Goal: Navigation & Orientation: Find specific page/section

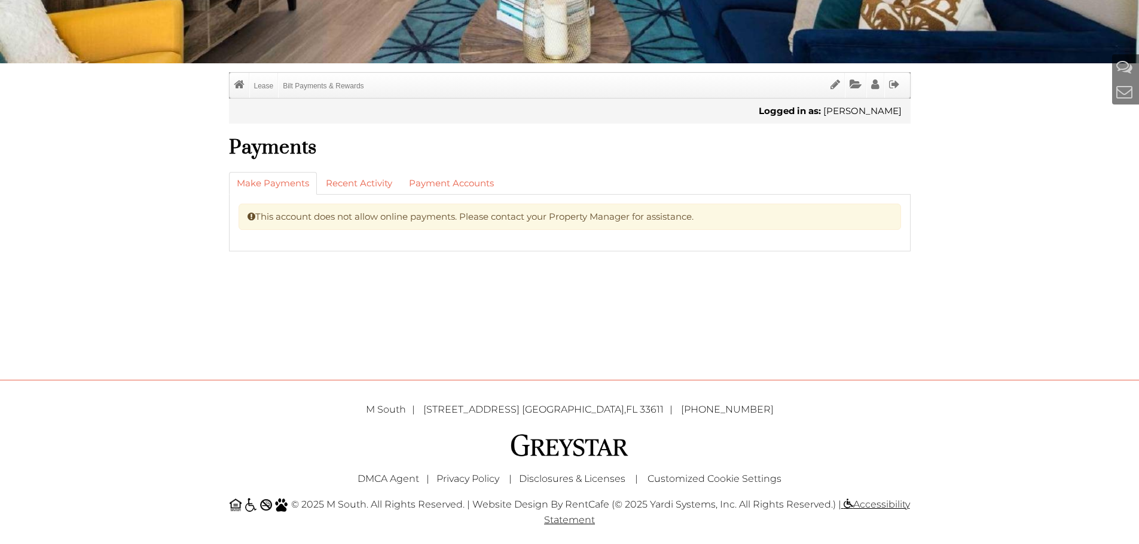
scroll to position [299, 0]
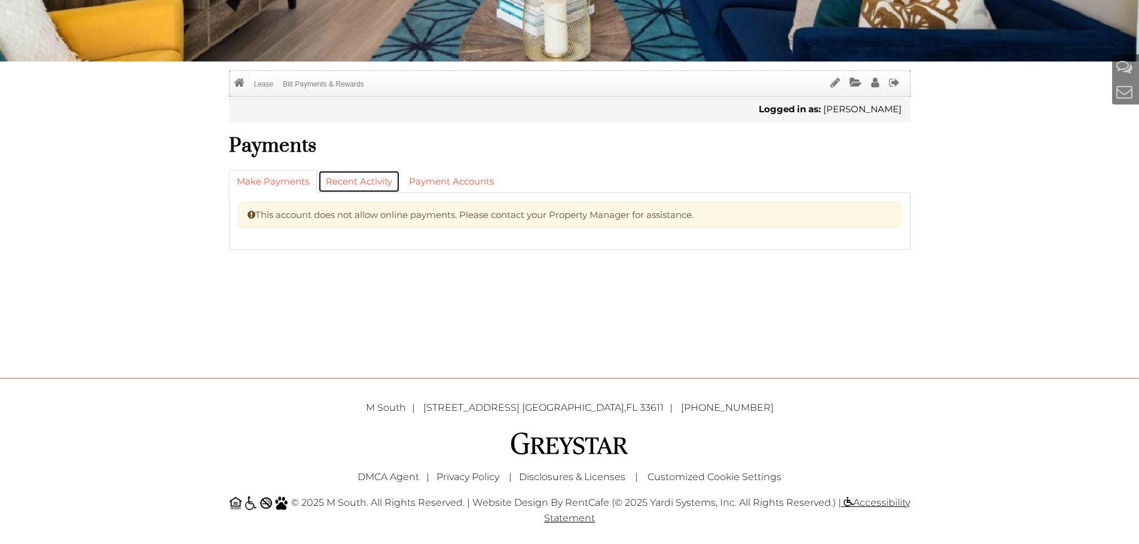
click at [378, 179] on link "Recent Activity" at bounding box center [359, 181] width 82 height 23
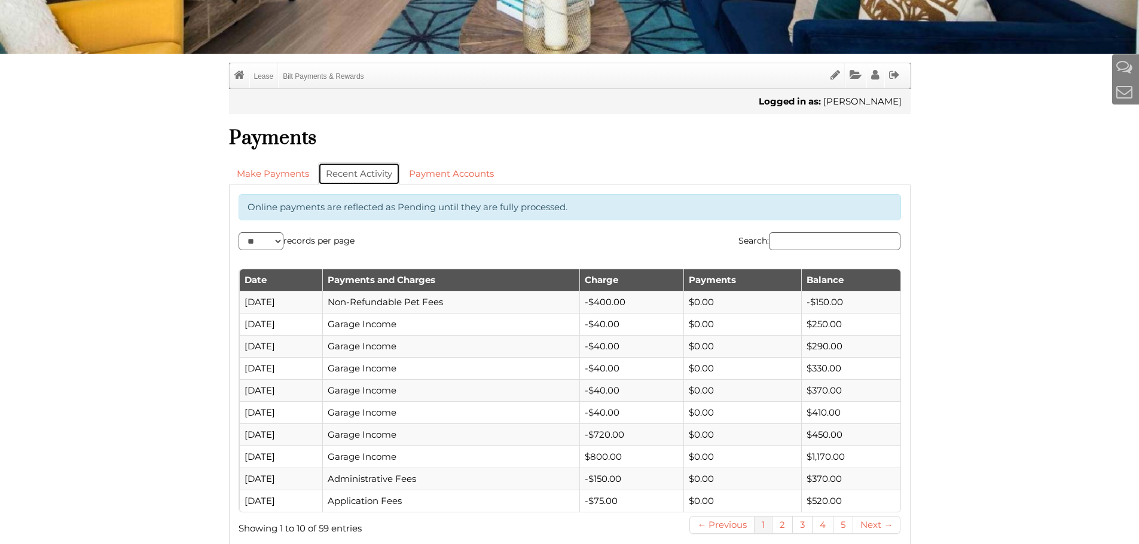
scroll to position [418, 0]
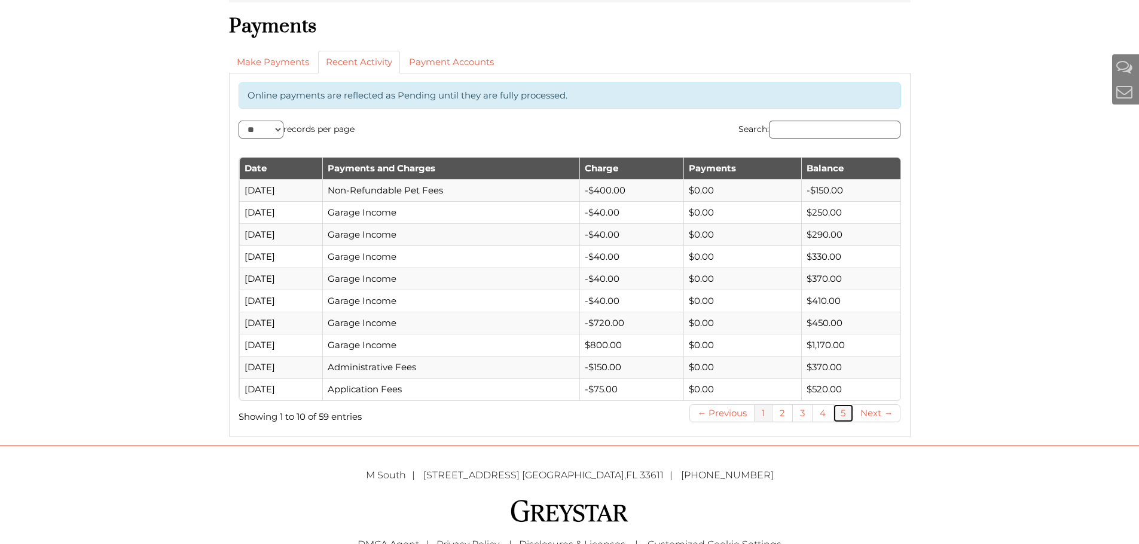
click at [843, 417] on link "5" at bounding box center [843, 414] width 20 height 18
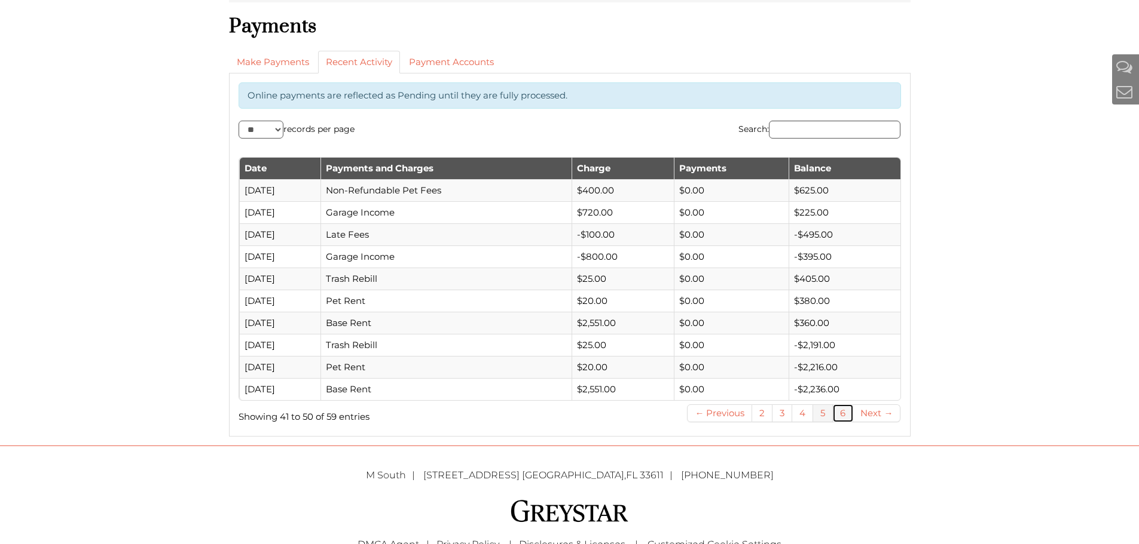
click at [845, 421] on link "6" at bounding box center [843, 414] width 20 height 18
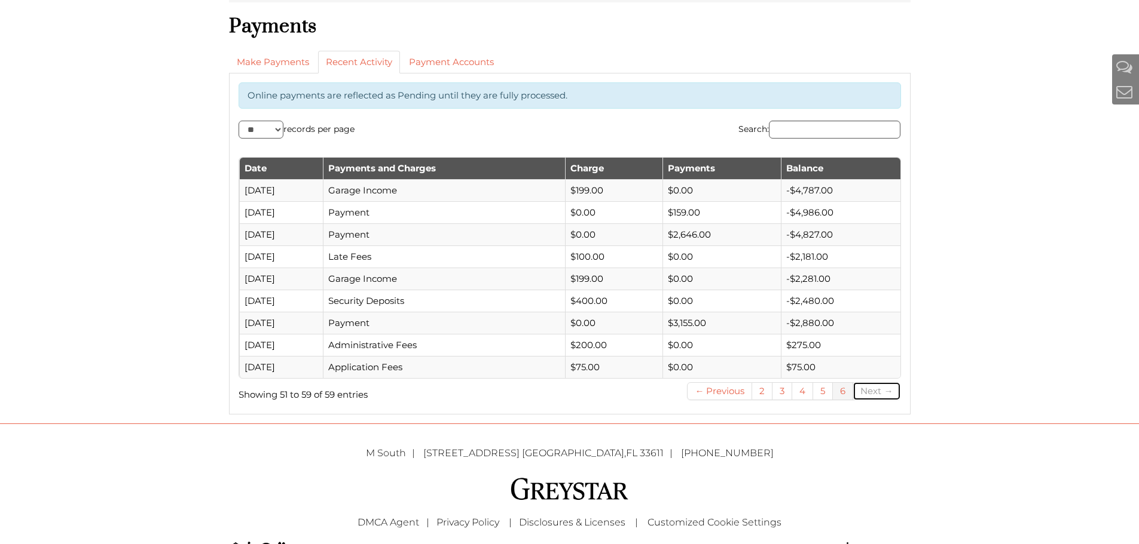
click at [860, 393] on link "Next →" at bounding box center [876, 392] width 47 height 18
click at [768, 393] on link "2" at bounding box center [762, 392] width 20 height 18
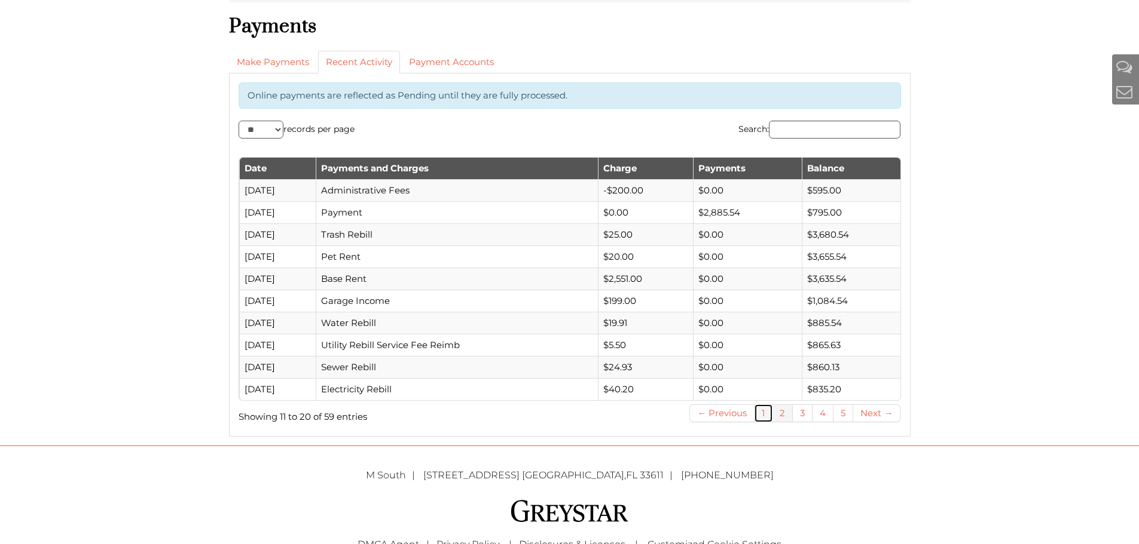
click at [767, 414] on link "1" at bounding box center [763, 414] width 18 height 18
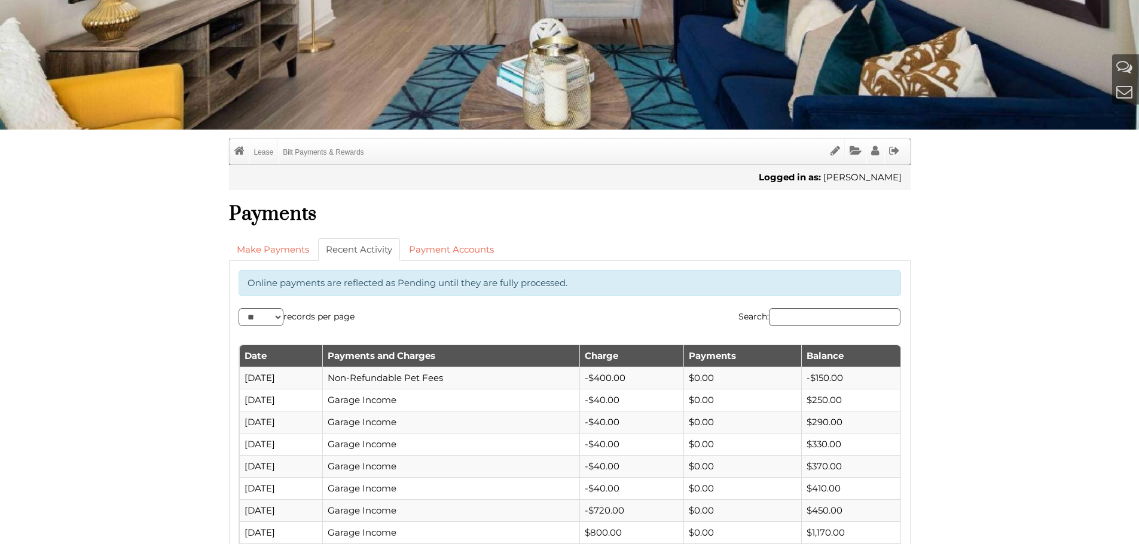
scroll to position [239, 0]
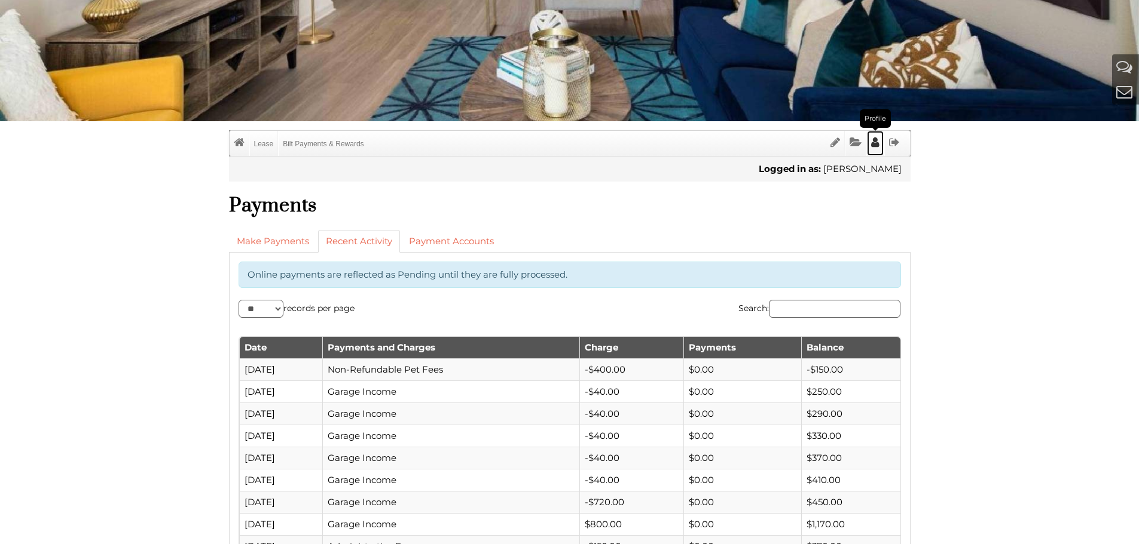
click at [877, 139] on icon "Profile" at bounding box center [875, 142] width 8 height 11
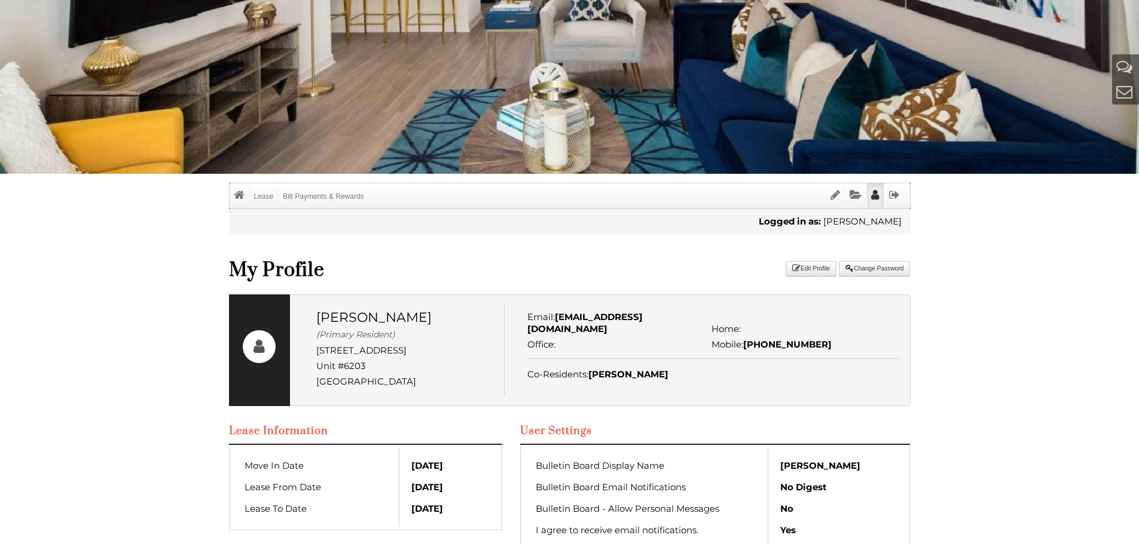
scroll to position [148, 0]
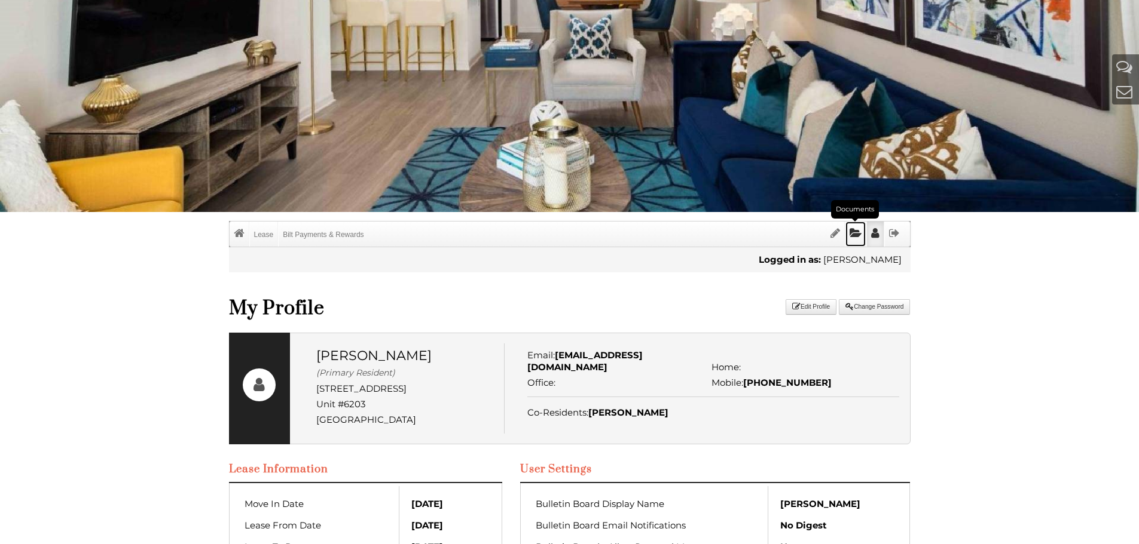
click at [849, 230] on icon "Documents" at bounding box center [855, 233] width 12 height 11
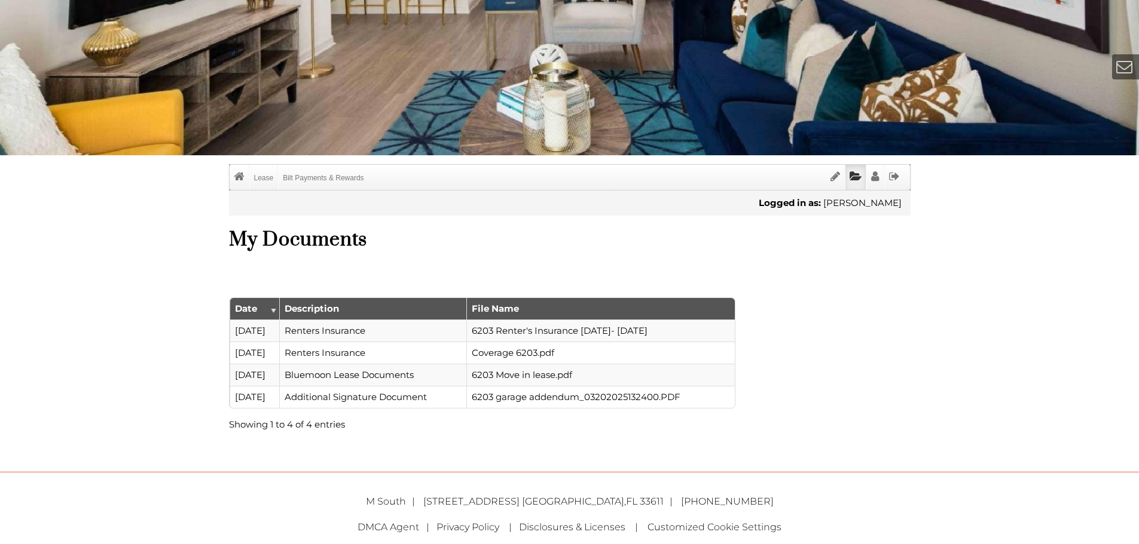
scroll to position [240, 0]
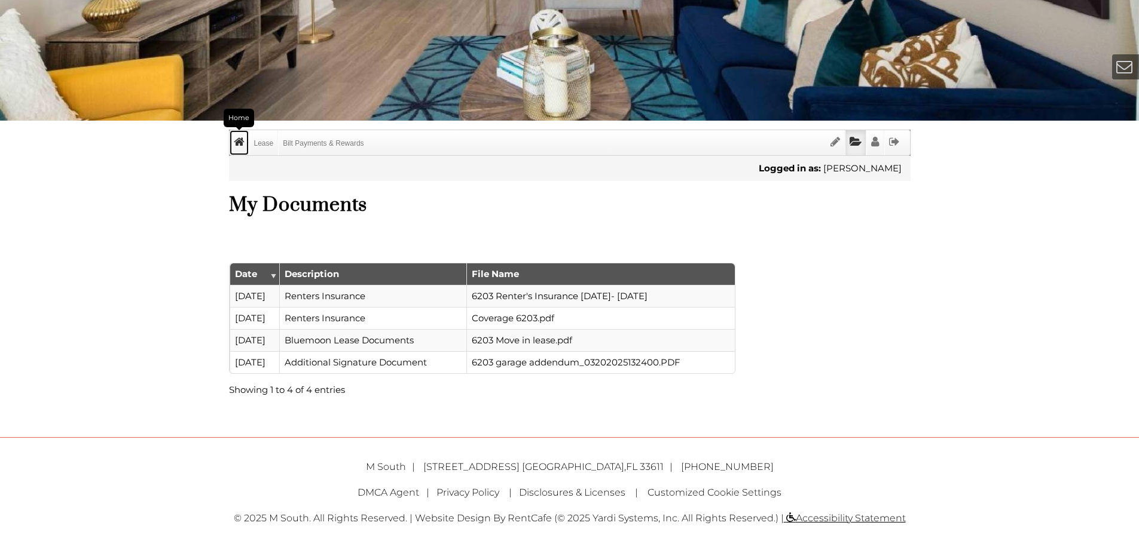
click at [237, 143] on icon "Home" at bounding box center [239, 141] width 11 height 11
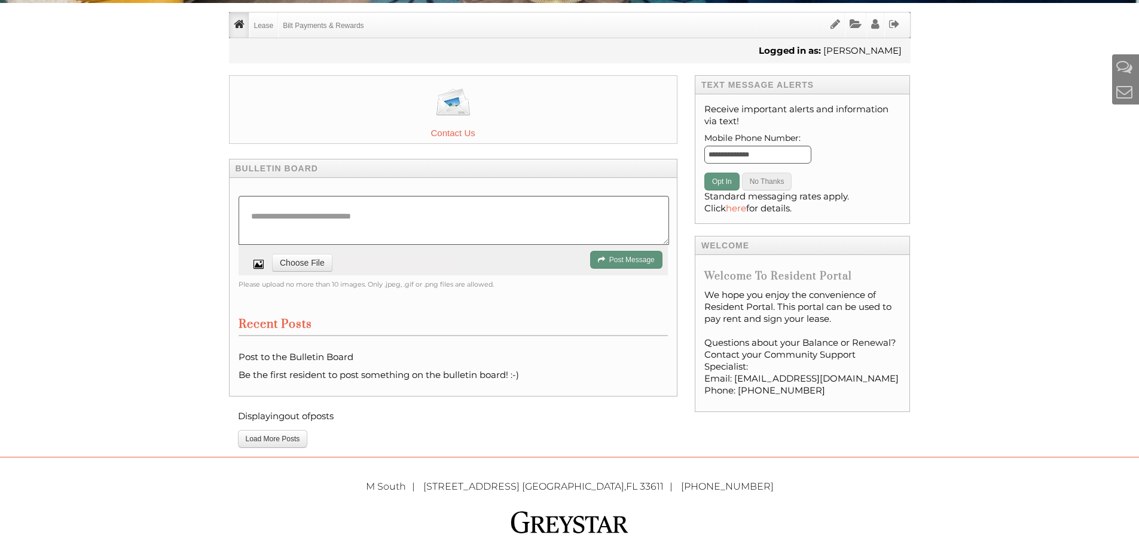
scroll to position [359, 0]
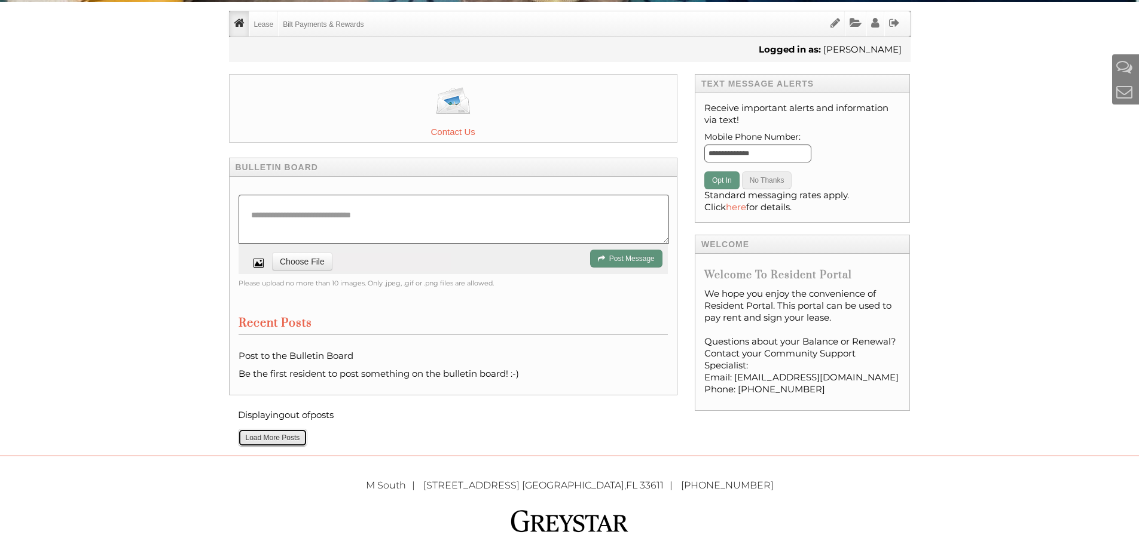
click at [300, 442] on button "Load More Posts" at bounding box center [273, 438] width 70 height 18
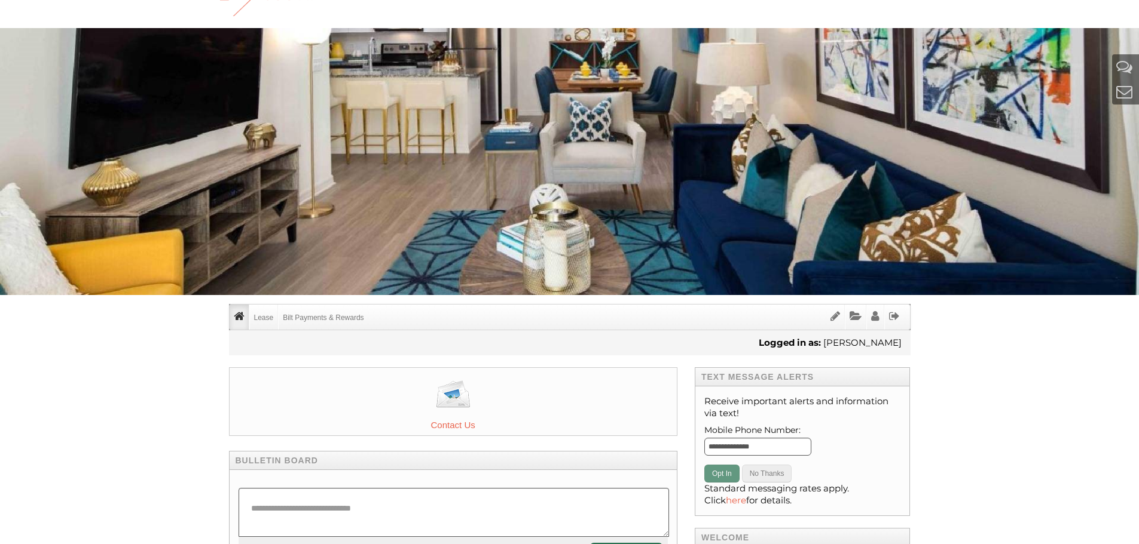
scroll to position [60, 0]
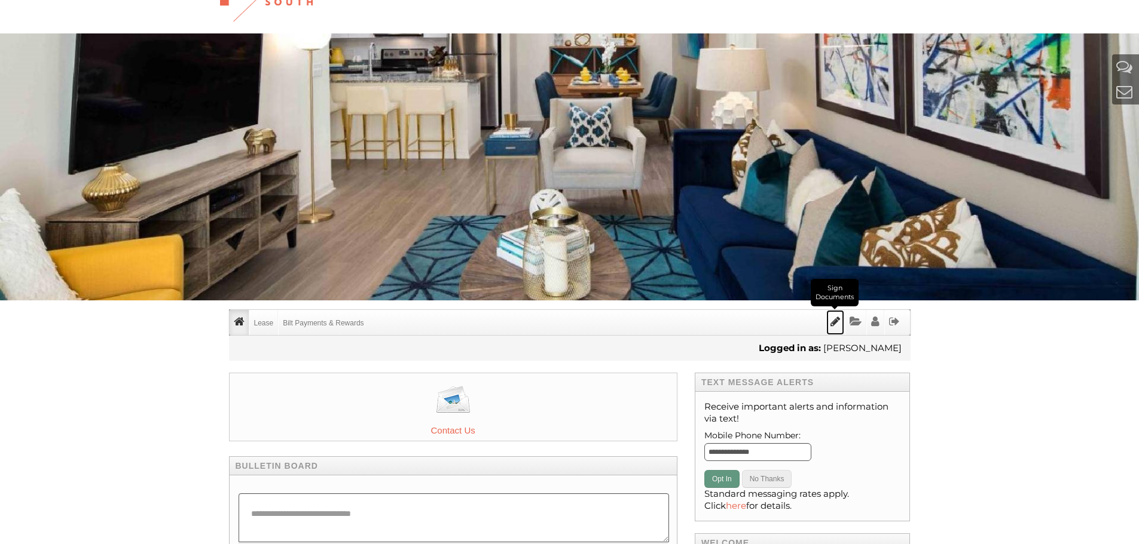
click at [839, 323] on icon "Sign Documents" at bounding box center [835, 321] width 10 height 11
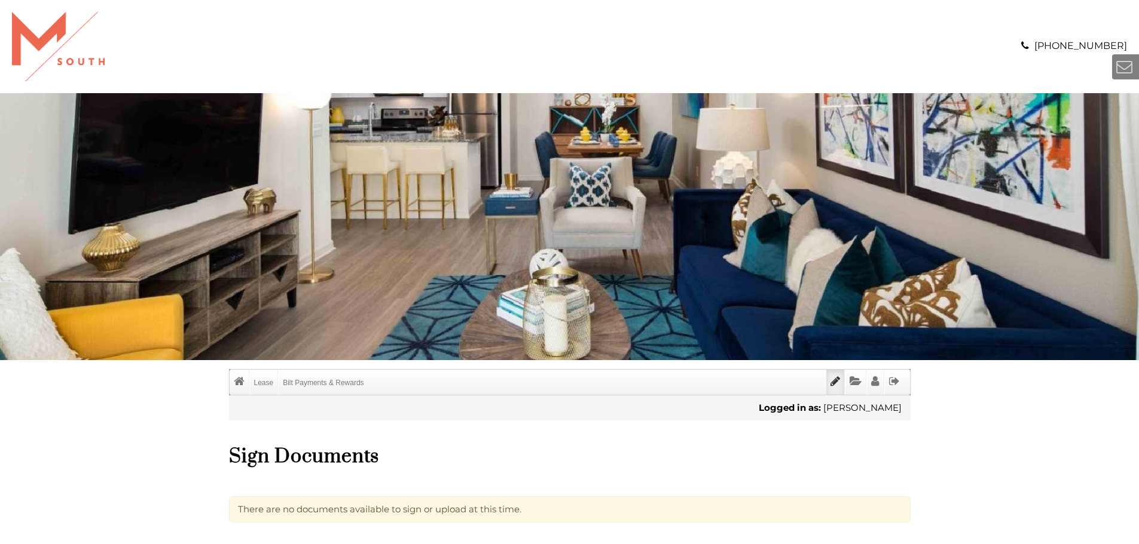
scroll to position [299, 0]
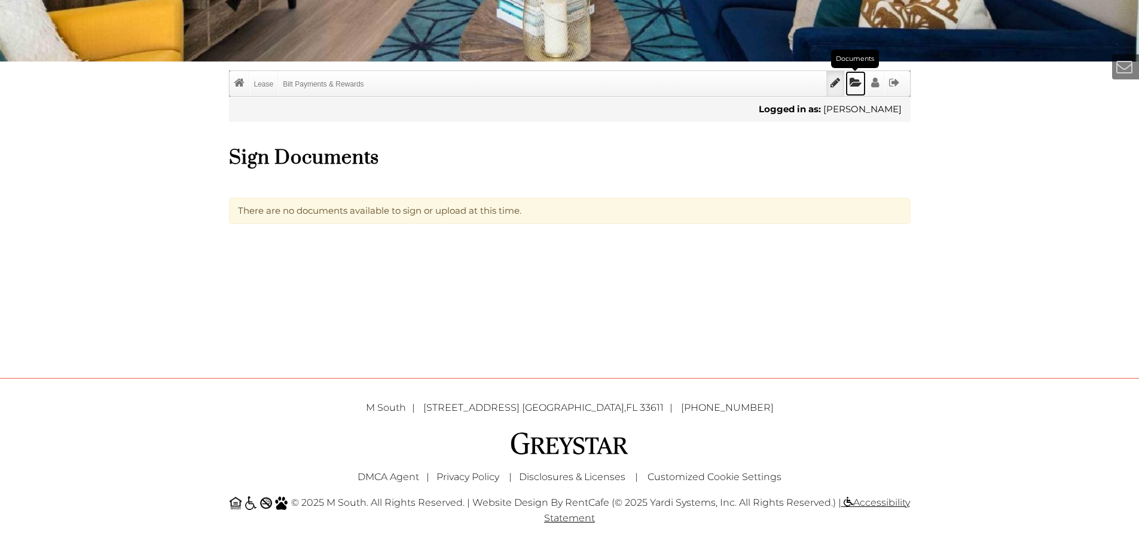
click at [859, 81] on icon "Documents" at bounding box center [855, 82] width 12 height 11
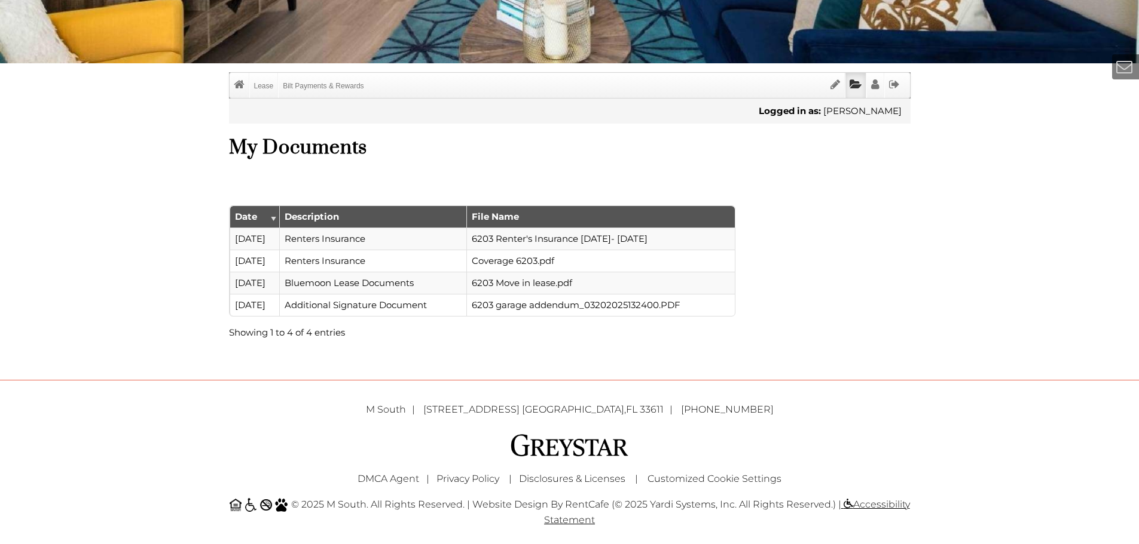
scroll to position [299, 0]
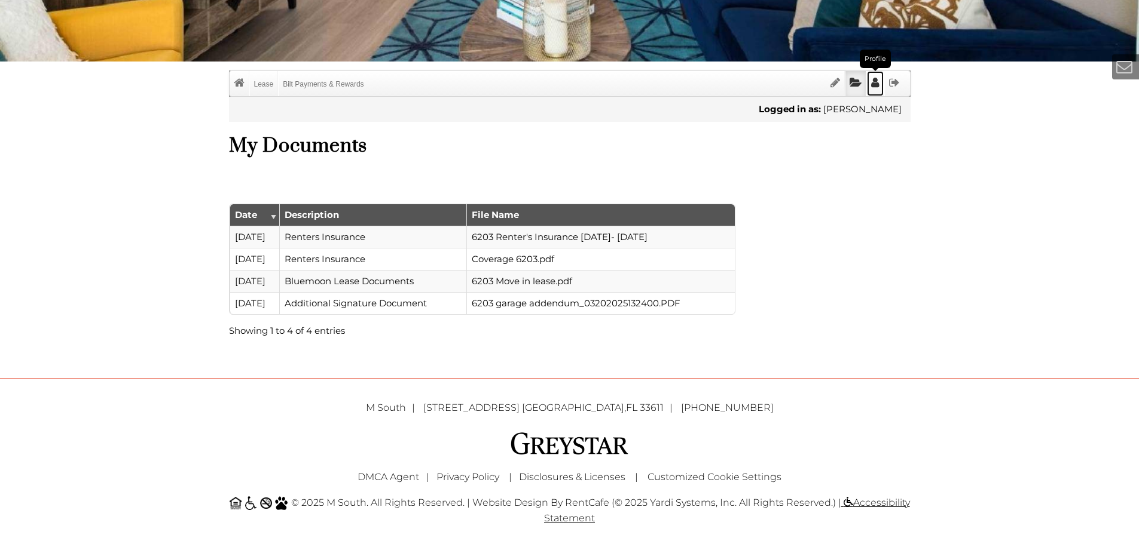
click at [871, 85] on icon "Profile" at bounding box center [875, 82] width 8 height 11
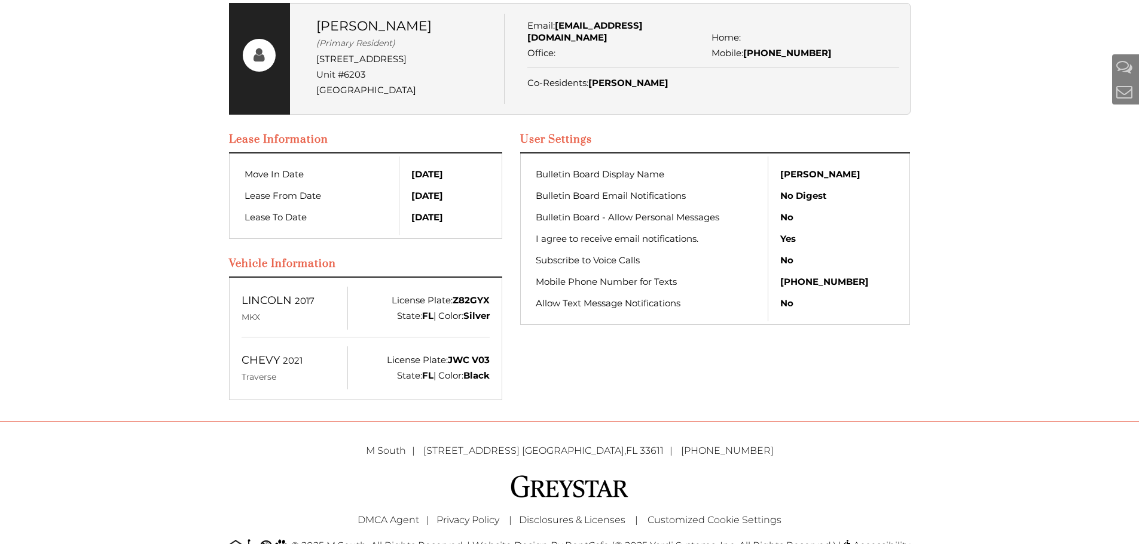
scroll to position [507, 0]
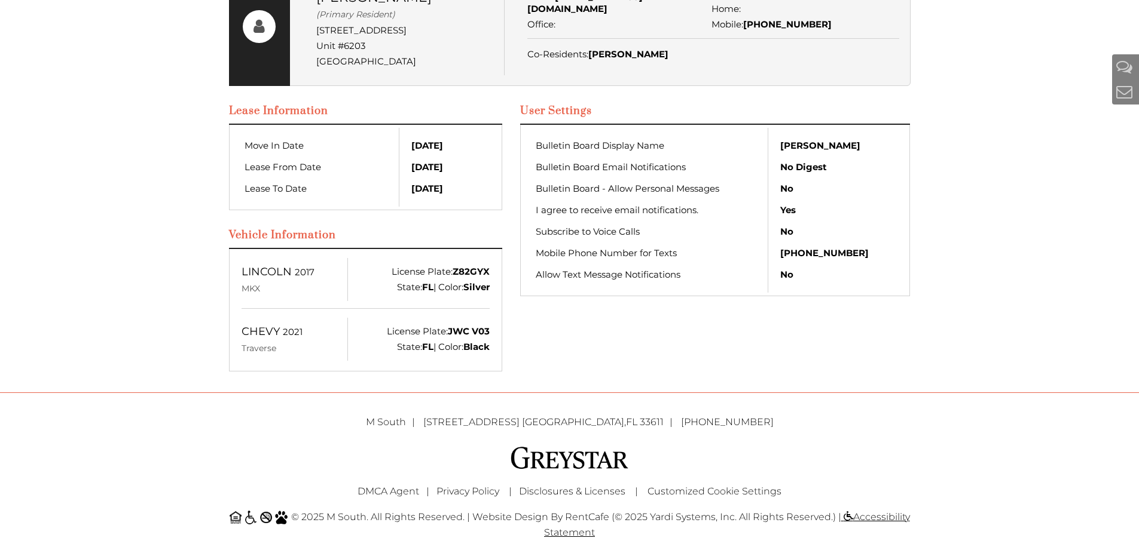
click at [650, 267] on td "Allow Text Message Notifications" at bounding box center [650, 278] width 235 height 29
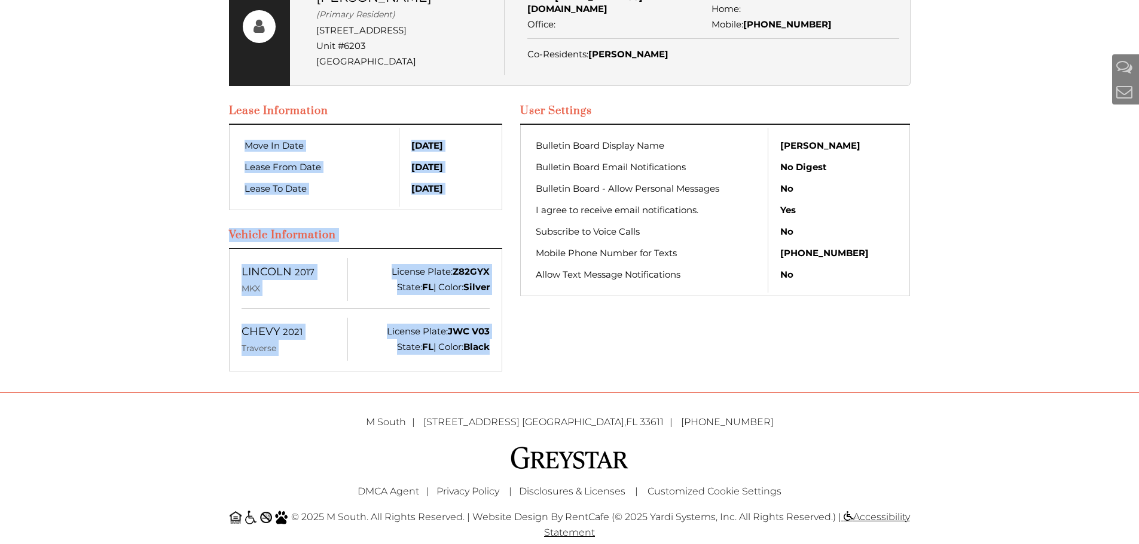
drag, startPoint x: 493, startPoint y: 335, endPoint x: 267, endPoint y: 200, distance: 262.9
click at [267, 200] on div "Lease Information Move In Date 4/1/2025 Lease From Date 4/1/2025 Lease To Date …" at bounding box center [366, 241] width 274 height 286
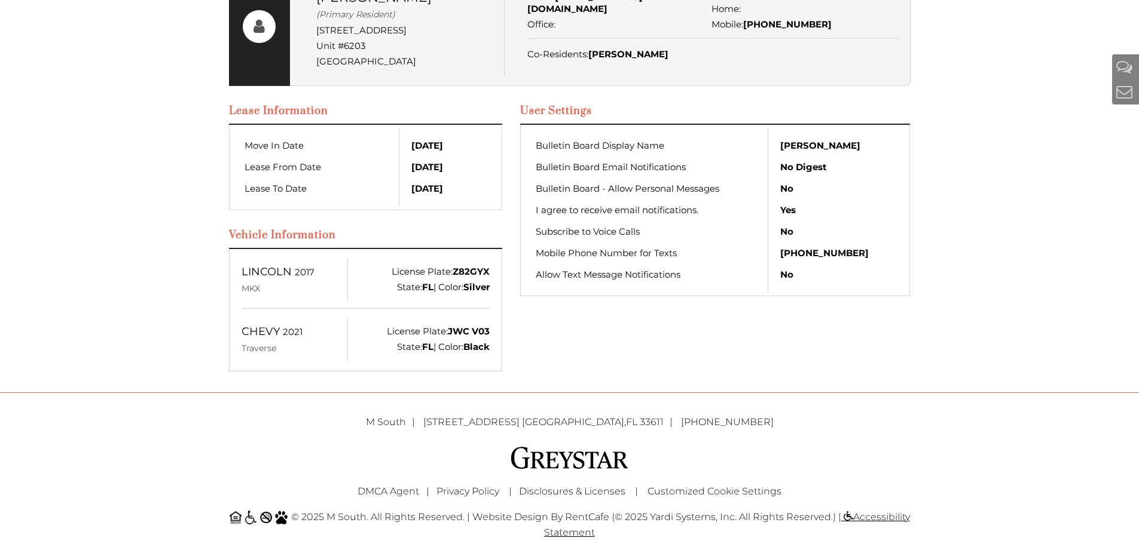
click at [699, 310] on div "Lease Information Move In Date 4/1/2025 Lease From Date 4/1/2025 Lease To Date …" at bounding box center [569, 241] width 681 height 286
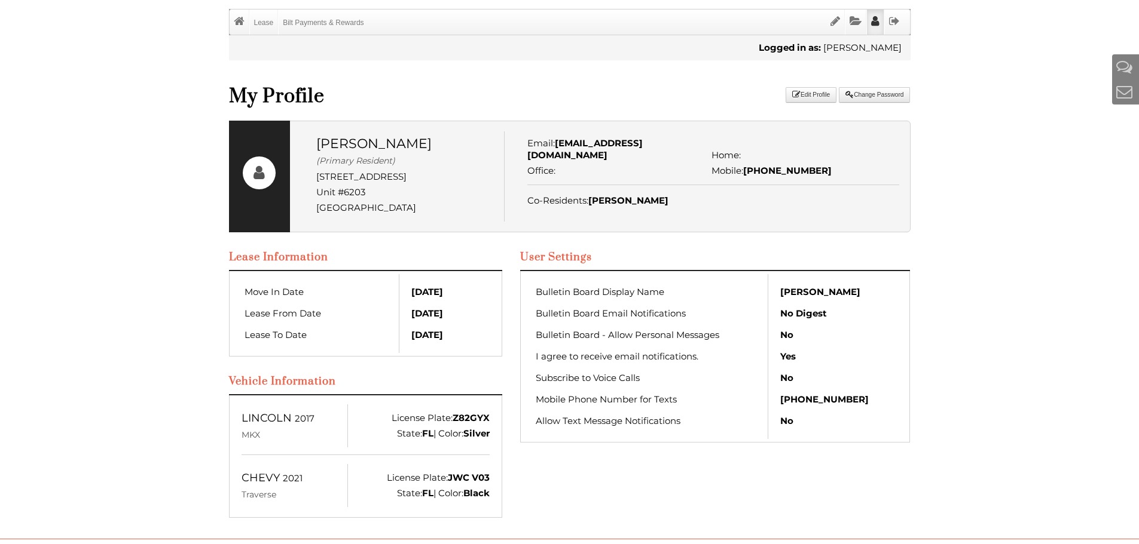
scroll to position [148, 0]
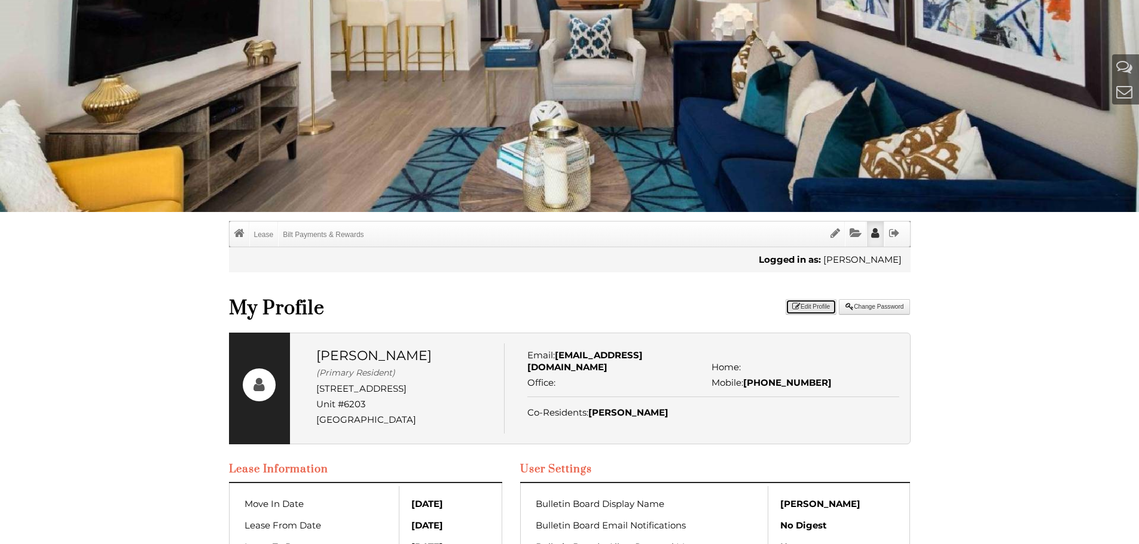
click at [806, 307] on button "Edit Profile" at bounding box center [810, 307] width 51 height 16
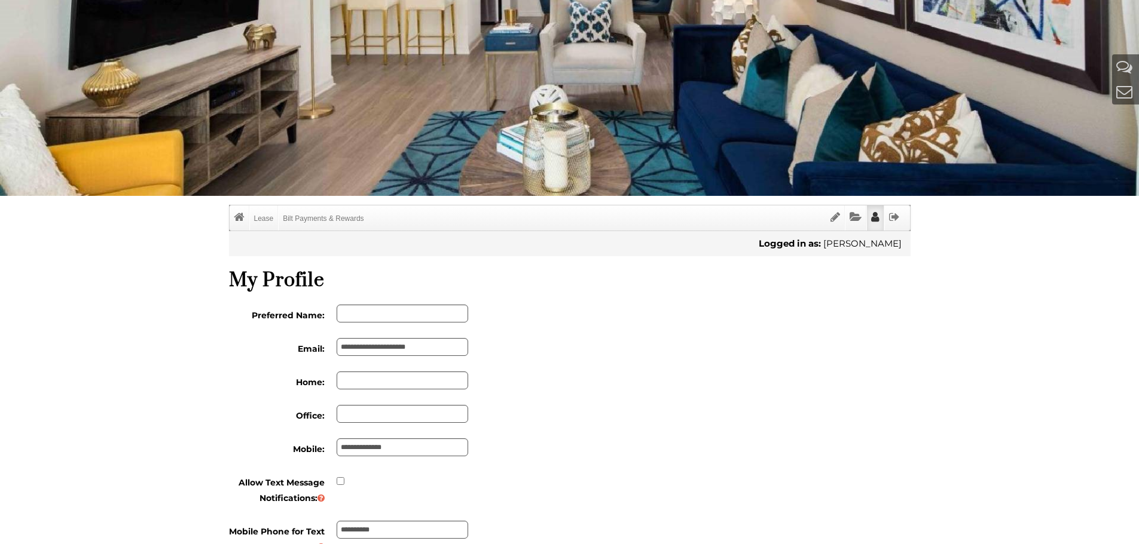
scroll to position [0, 0]
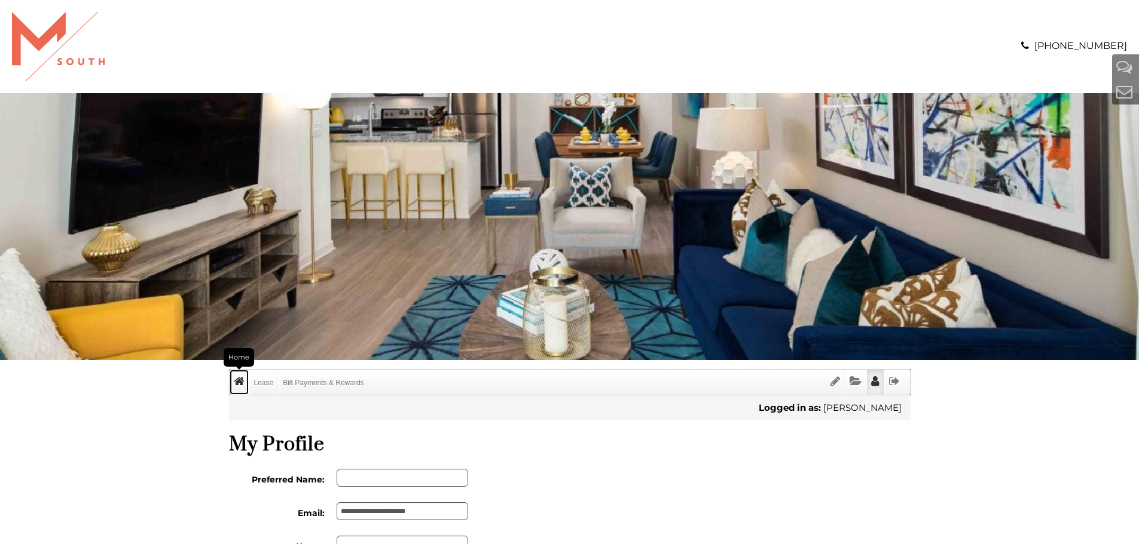
click at [234, 386] on icon "Home" at bounding box center [239, 381] width 11 height 11
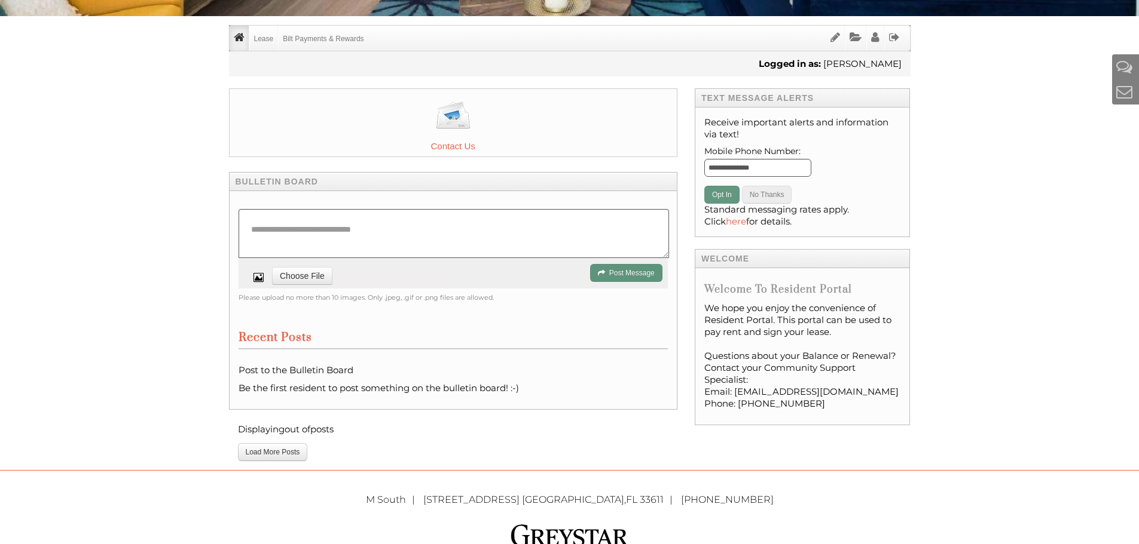
scroll to position [359, 0]
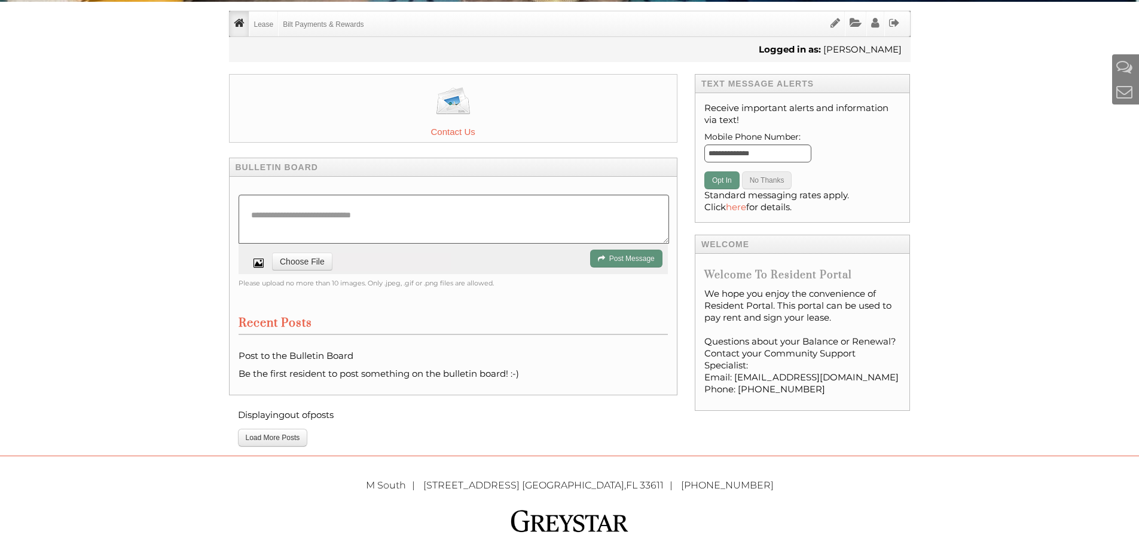
click at [123, 173] on div "Call us : [PHONE_NUMBER] Menu Lease Lease Info Bilt Payments & Rewards Return t…" at bounding box center [569, 131] width 1139 height 981
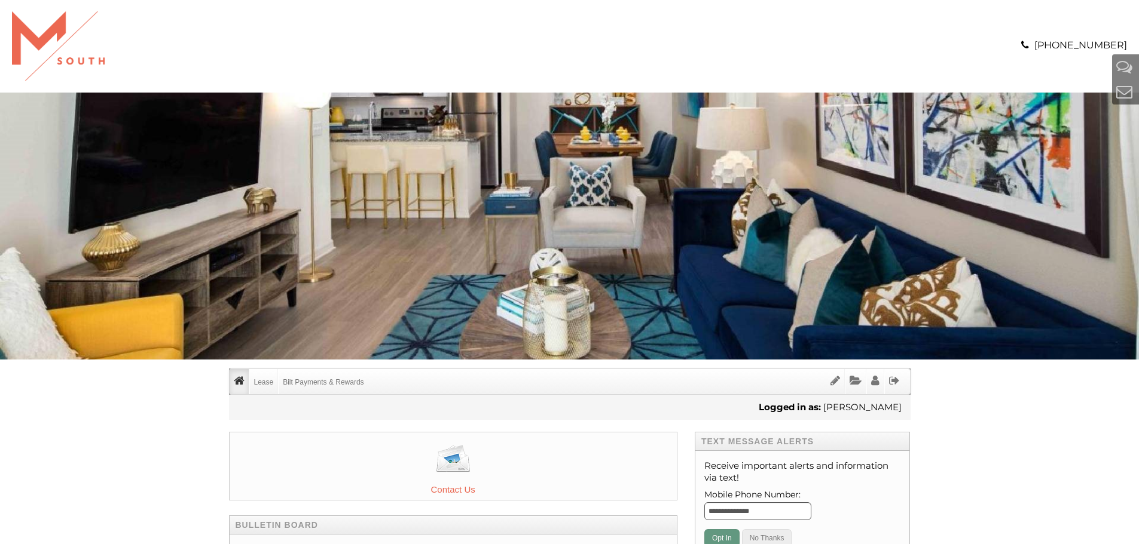
scroll to position [0, 0]
